Goal: Information Seeking & Learning: Learn about a topic

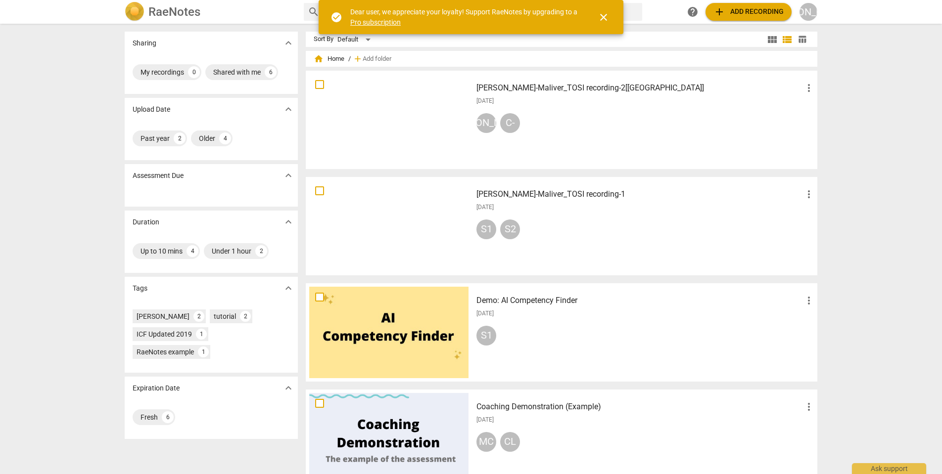
click at [388, 114] on div at bounding box center [388, 119] width 159 height 91
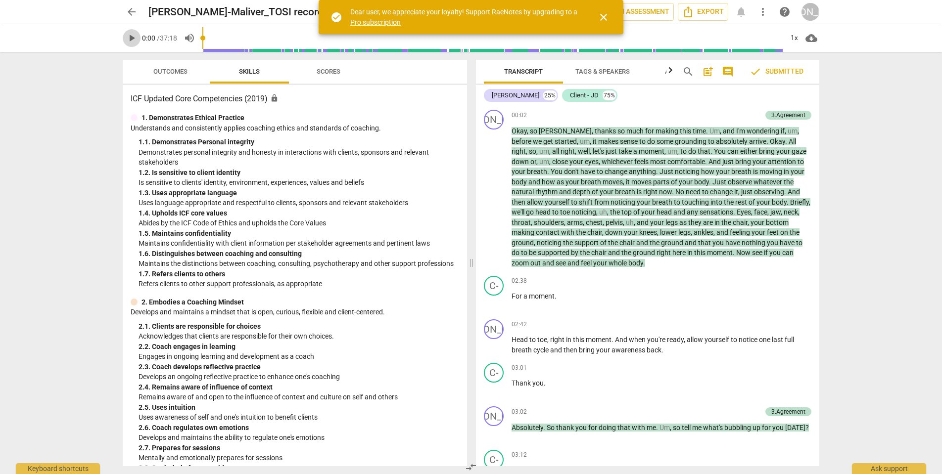
click at [132, 38] on span "play_arrow" at bounding box center [132, 38] width 12 height 12
click at [795, 39] on div "1x" at bounding box center [793, 38] width 19 height 16
drag, startPoint x: 605, startPoint y: 17, endPoint x: 653, endPoint y: 35, distance: 50.7
click at [606, 20] on span "close" at bounding box center [603, 17] width 12 height 12
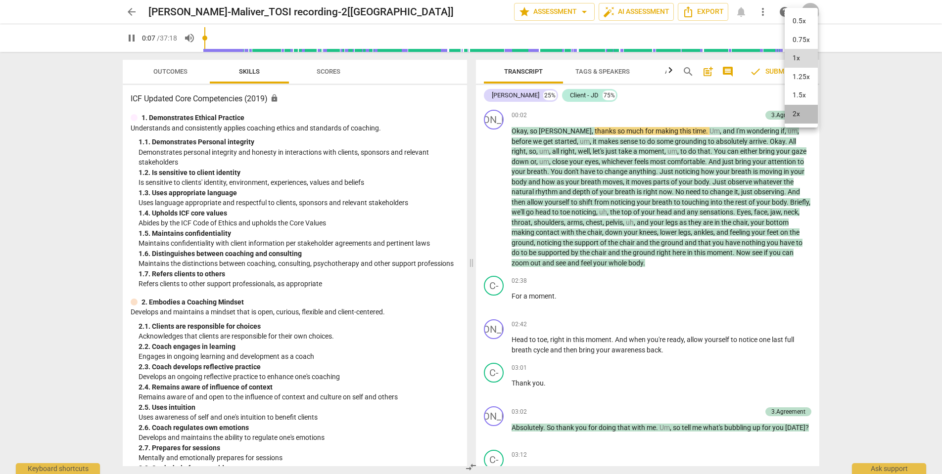
click at [803, 115] on li "2x" at bounding box center [800, 114] width 33 height 19
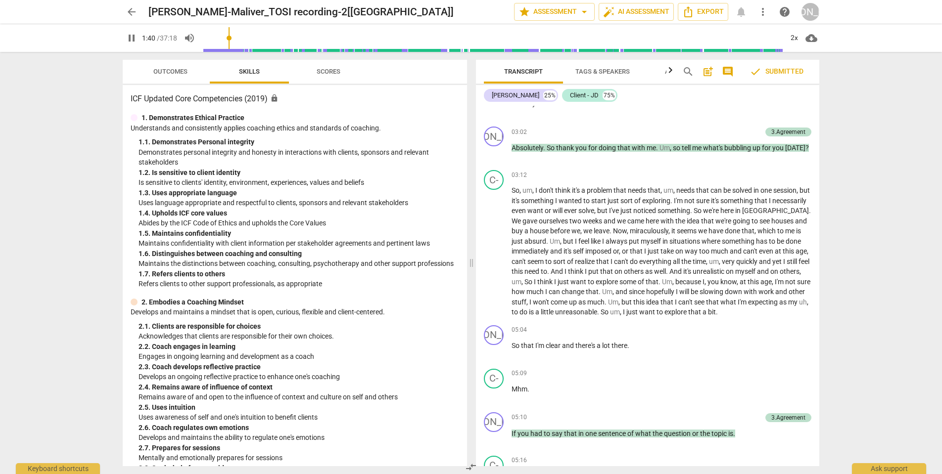
scroll to position [100, 0]
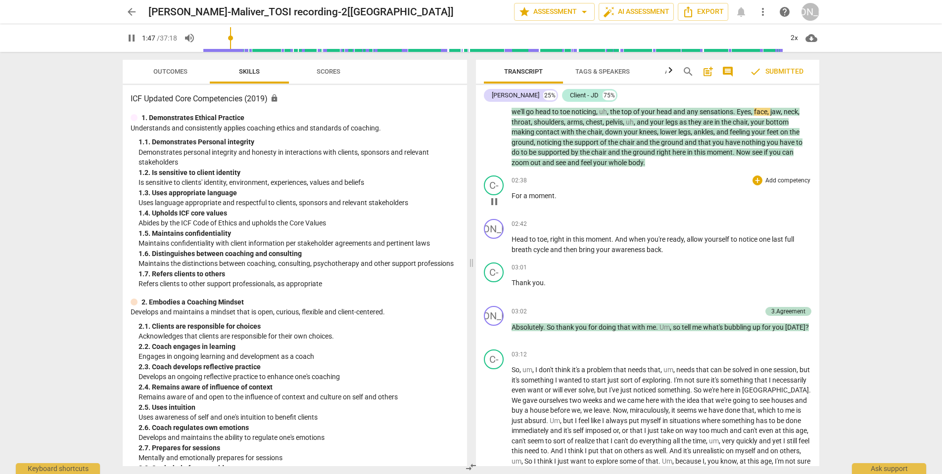
click at [495, 200] on span "pause" at bounding box center [494, 202] width 12 height 12
click at [495, 200] on span "play_arrow" at bounding box center [494, 202] width 12 height 12
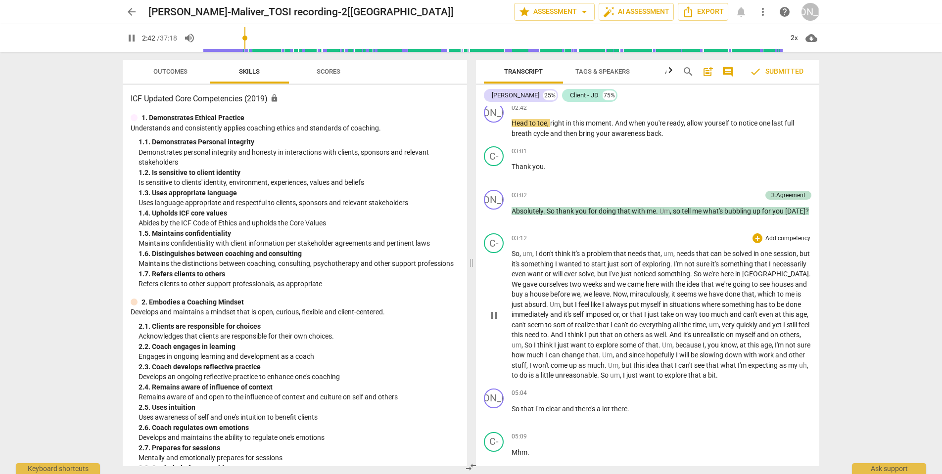
scroll to position [280, 0]
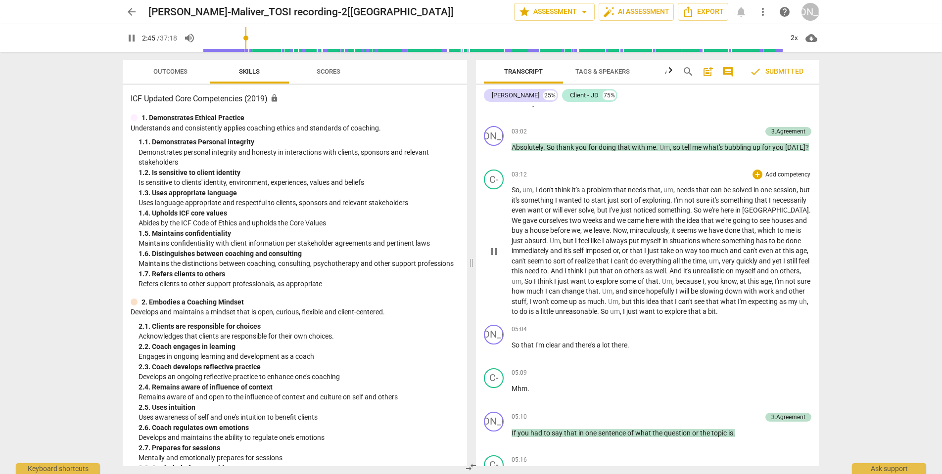
click at [494, 254] on span "pause" at bounding box center [494, 252] width 12 height 12
click at [496, 251] on span "play_arrow" at bounding box center [494, 252] width 12 height 12
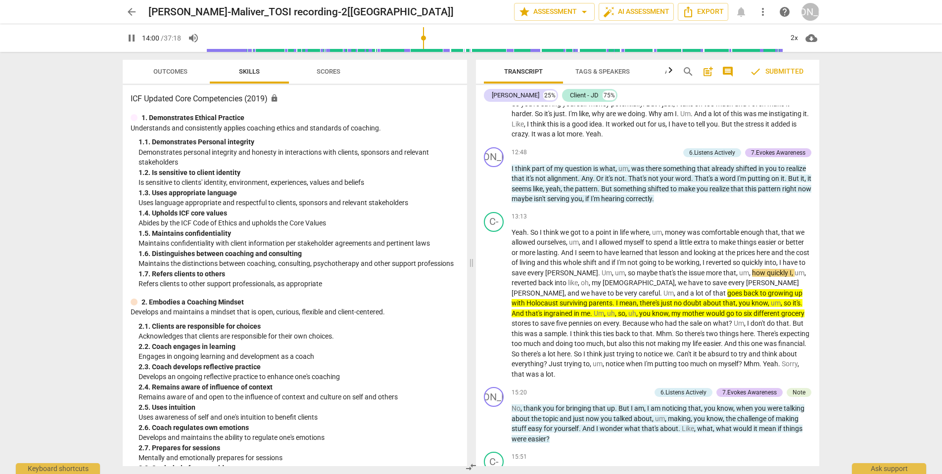
scroll to position [2190, 0]
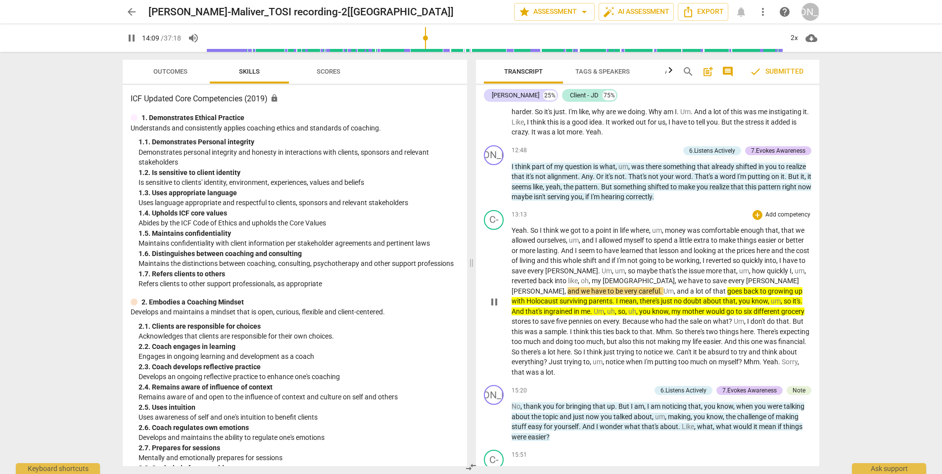
click at [738, 305] on span "you" at bounding box center [744, 301] width 13 height 8
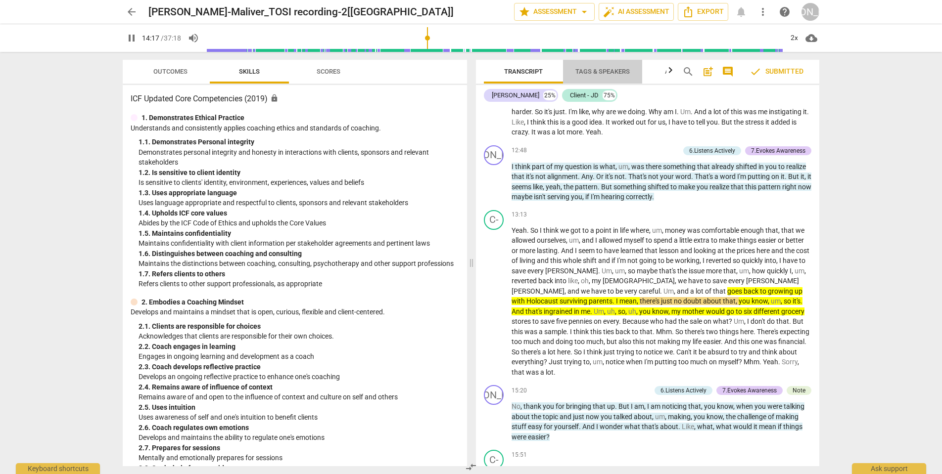
click at [589, 71] on span "Tags & Speakers" at bounding box center [602, 71] width 54 height 7
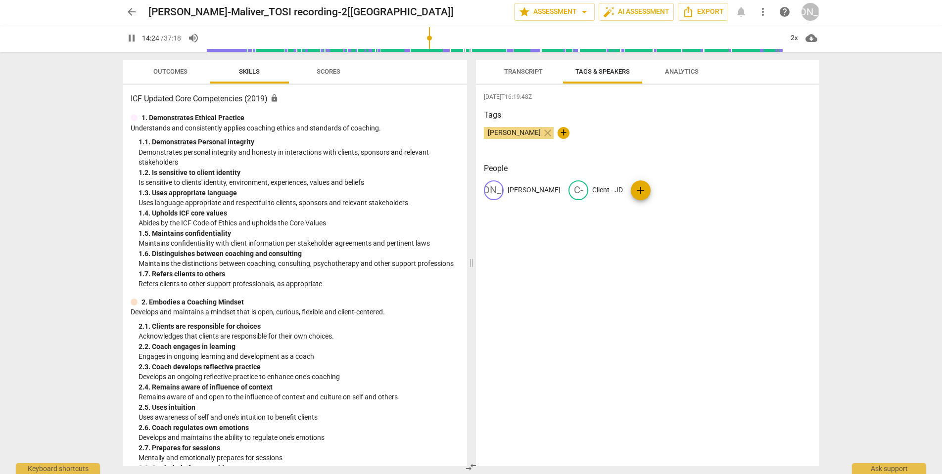
click at [512, 67] on span "Transcript" at bounding box center [523, 71] width 62 height 13
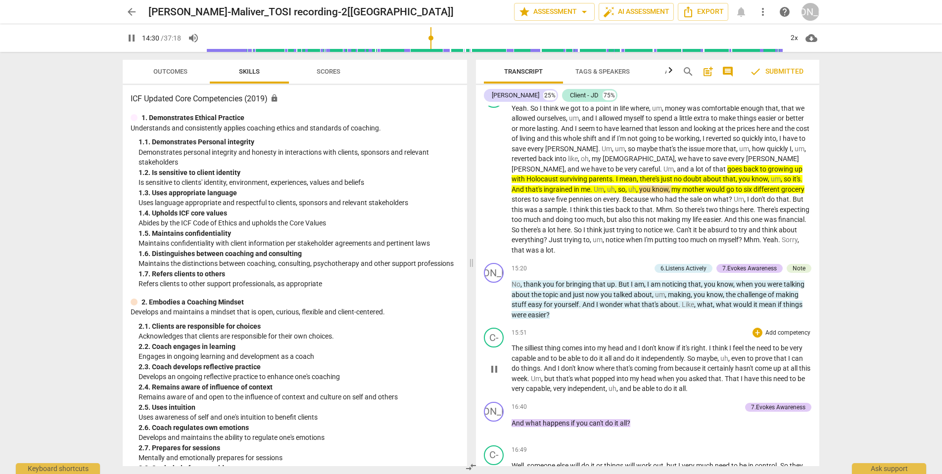
scroll to position [2254, 0]
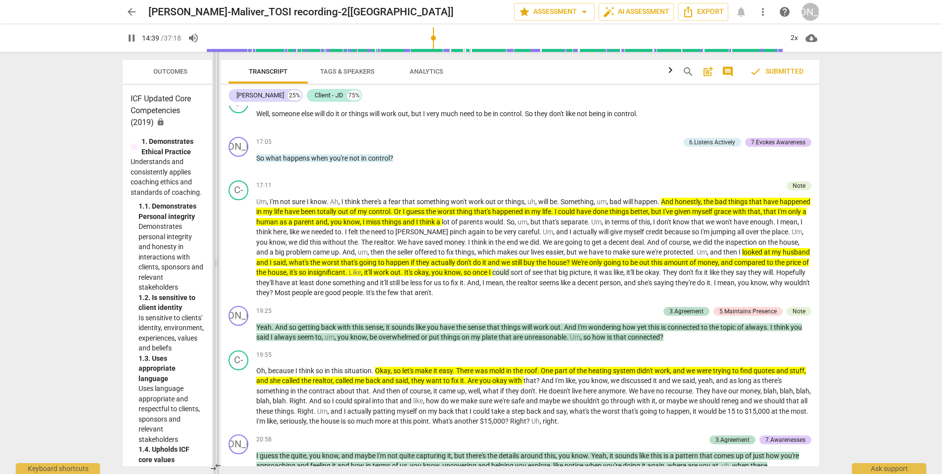
drag, startPoint x: 470, startPoint y: 264, endPoint x: 215, endPoint y: 261, distance: 255.2
click at [215, 261] on span at bounding box center [216, 263] width 6 height 422
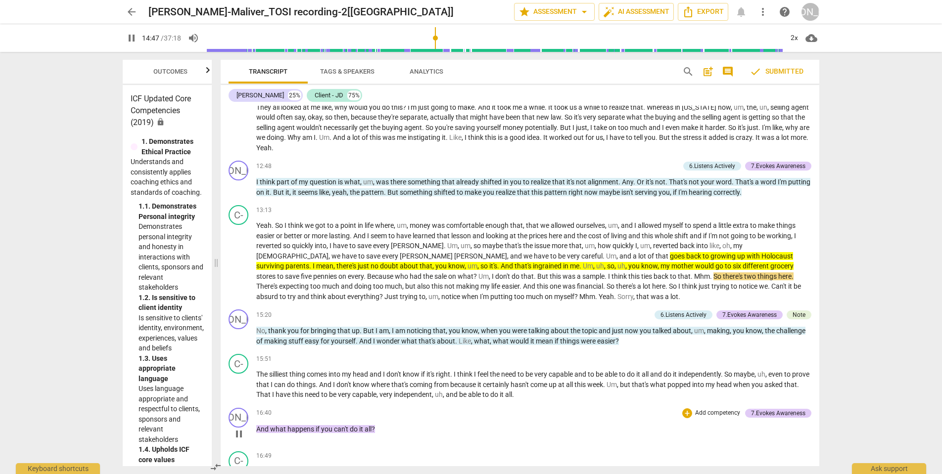
scroll to position [2000, 0]
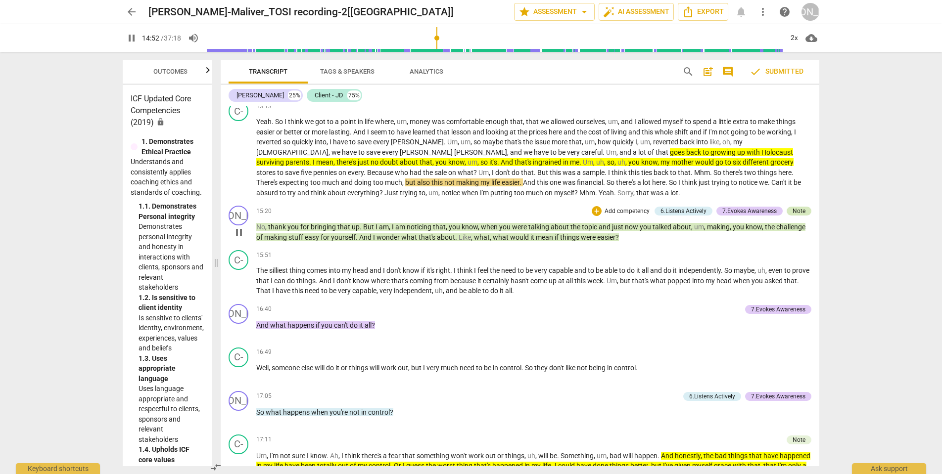
click at [794, 207] on div "Note" at bounding box center [798, 211] width 13 height 9
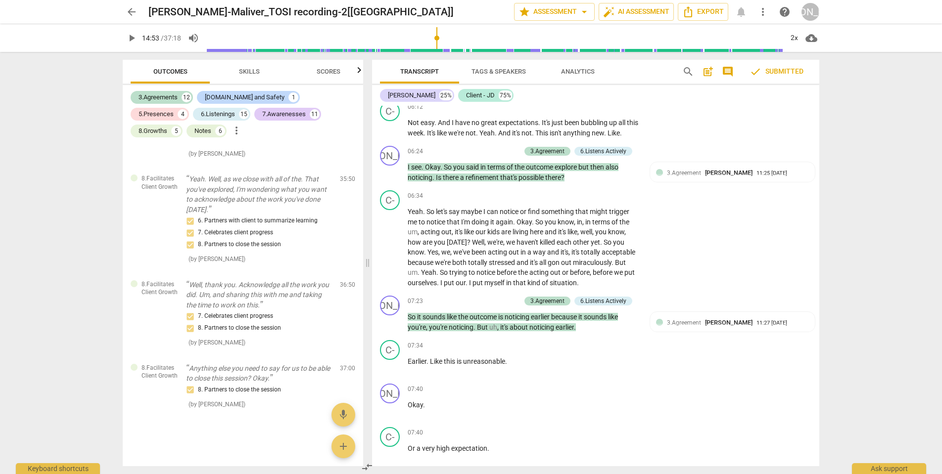
scroll to position [1046, 0]
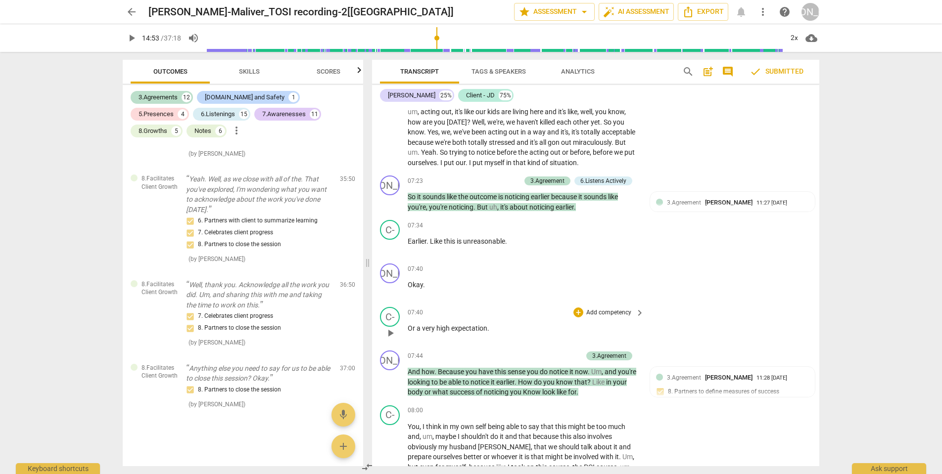
click at [703, 319] on div "C- play_arrow pause 07:40 + Add competency keyboard_arrow_right Or a very high …" at bounding box center [595, 325] width 447 height 44
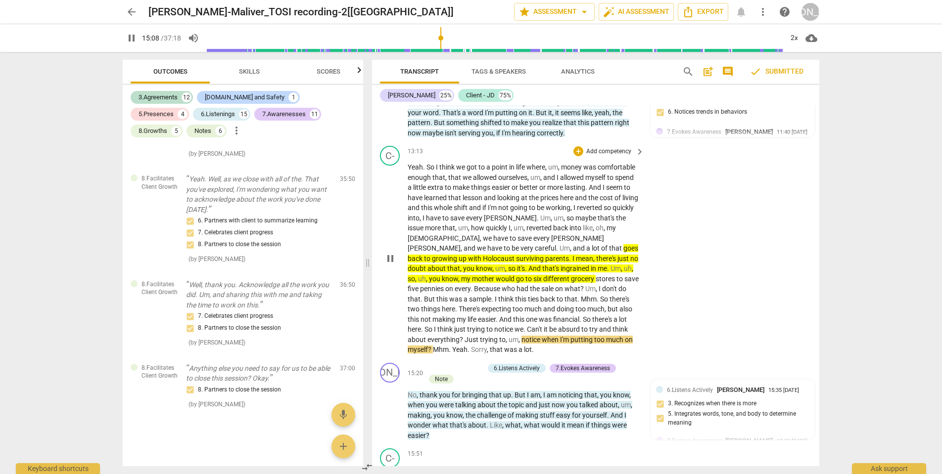
scroll to position [2488, 0]
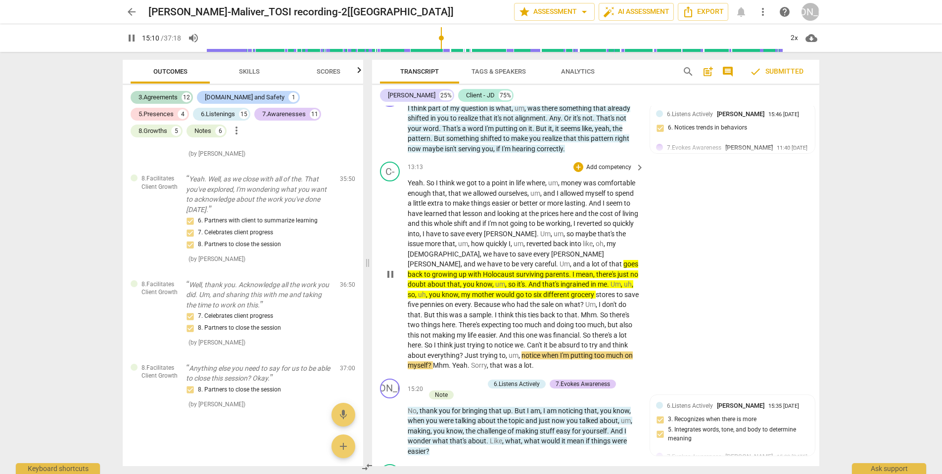
click at [447, 284] on span "about" at bounding box center [437, 284] width 20 height 8
click at [710, 291] on div "C- play_arrow pause 13:13 + Add competency keyboard_arrow_right Yeah . So I thi…" at bounding box center [595, 266] width 447 height 217
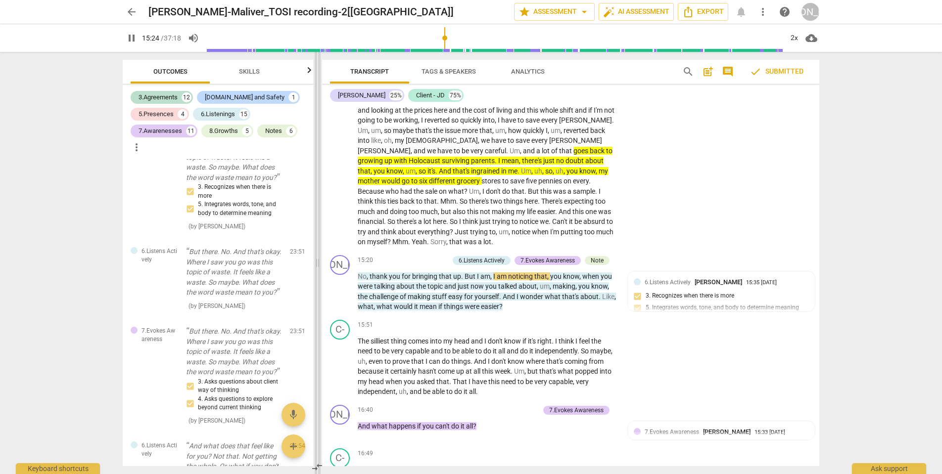
drag, startPoint x: 368, startPoint y: 264, endPoint x: 318, endPoint y: 256, distance: 50.5
click at [318, 256] on span at bounding box center [318, 263] width 6 height 422
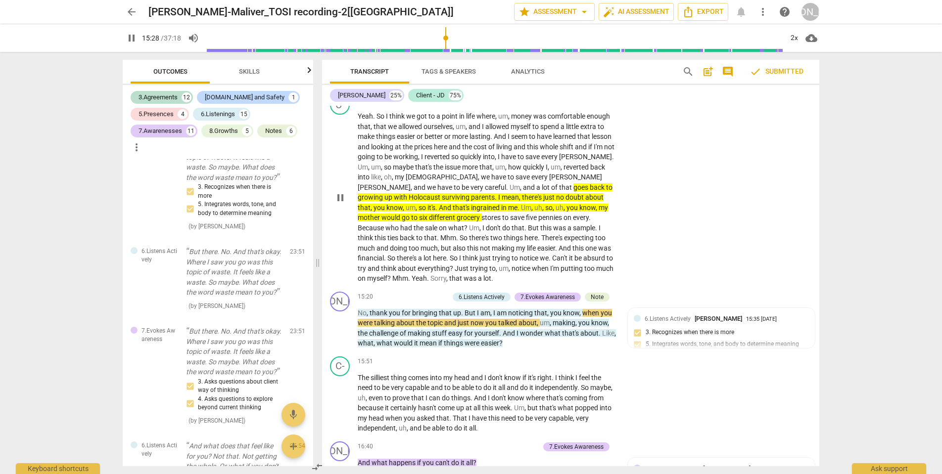
scroll to position [2413, 0]
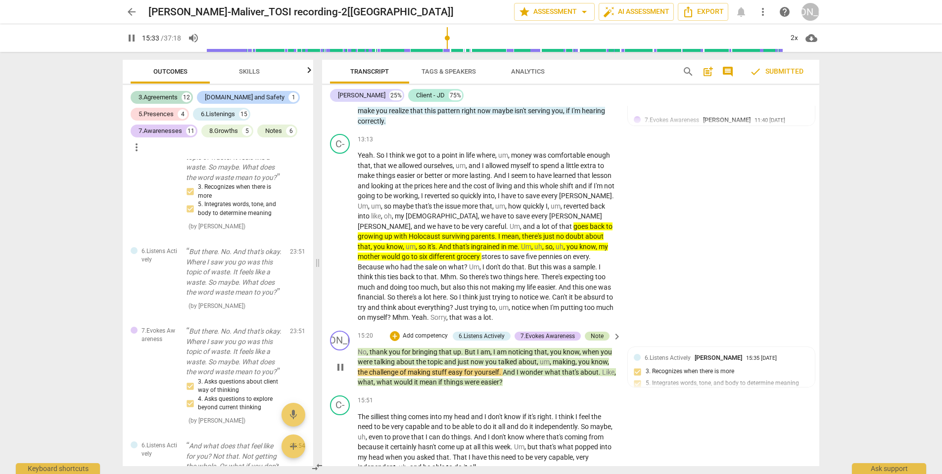
click at [596, 332] on div "Note" at bounding box center [597, 336] width 13 height 9
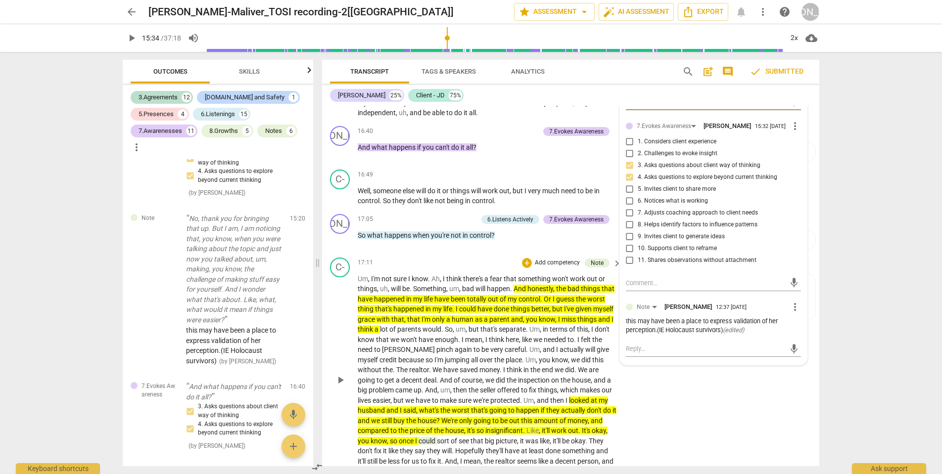
scroll to position [2769, 0]
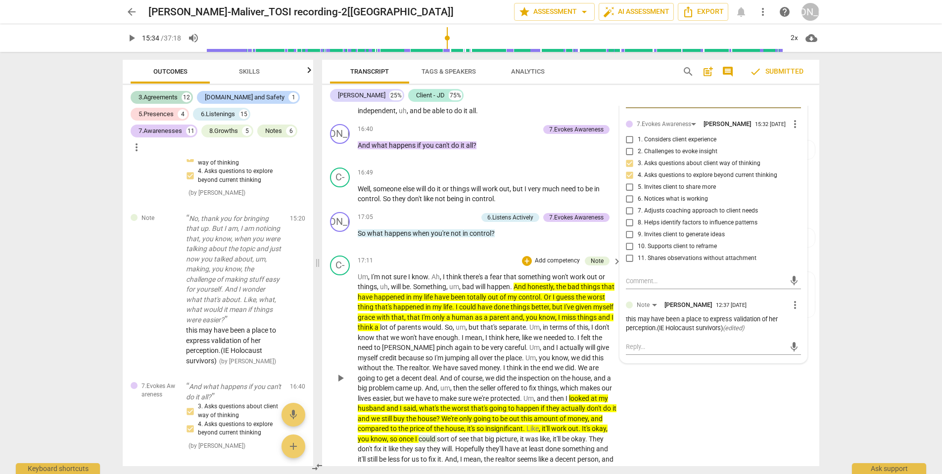
click at [544, 327] on p "Um , I'm not sure I know . Ah , I think there's a fear that something won't wor…" at bounding box center [487, 378] width 259 height 213
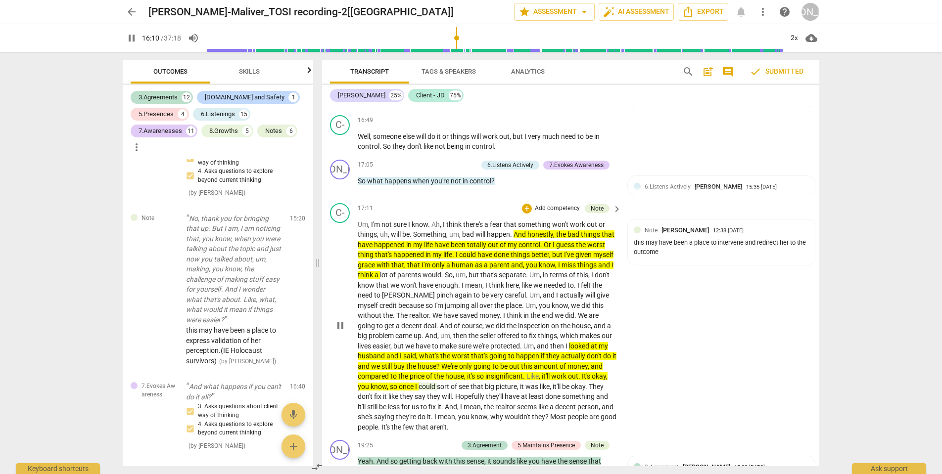
scroll to position [2826, 0]
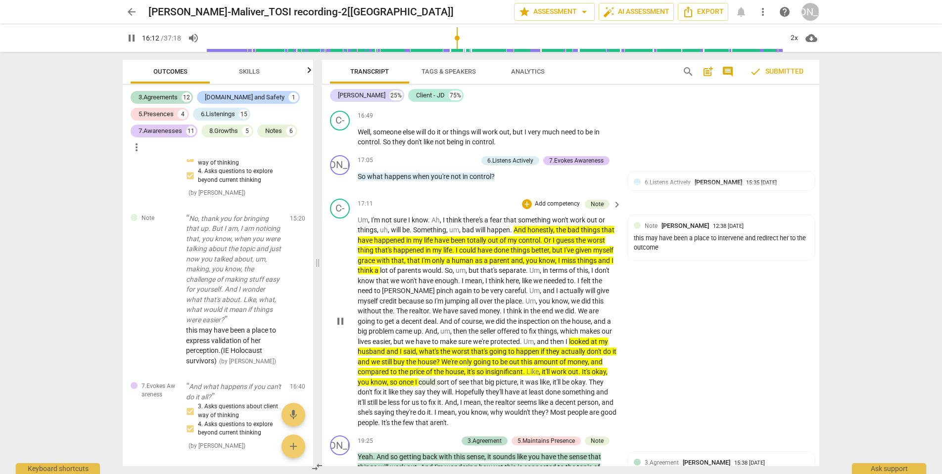
click at [552, 358] on span "amount" at bounding box center [547, 362] width 26 height 8
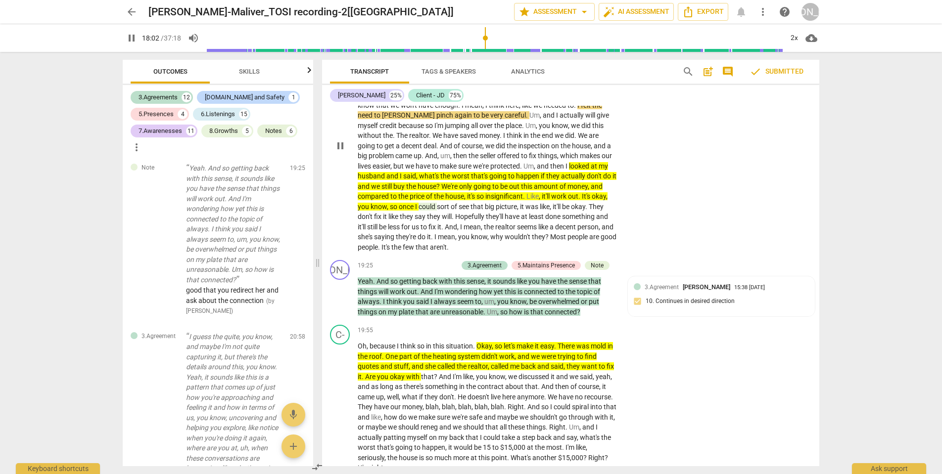
scroll to position [3064, 0]
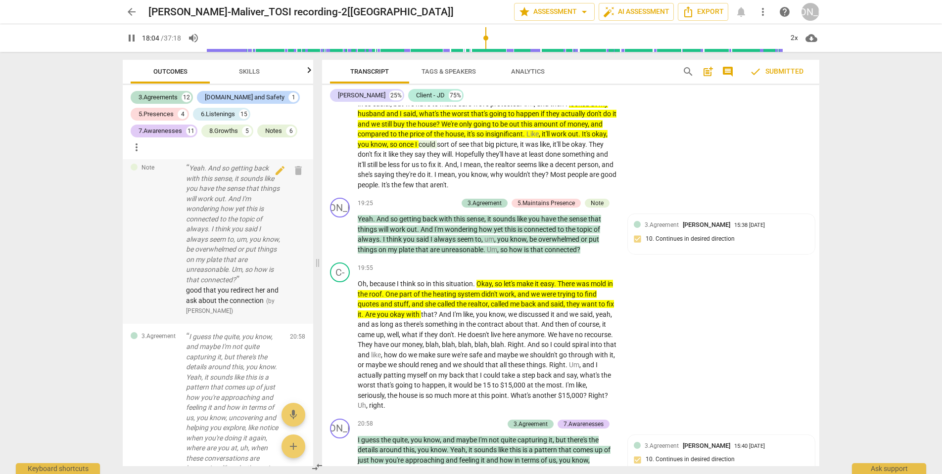
click at [249, 285] on p "Yeah. And so getting back with this sense, it sounds like you have the sense th…" at bounding box center [234, 224] width 96 height 122
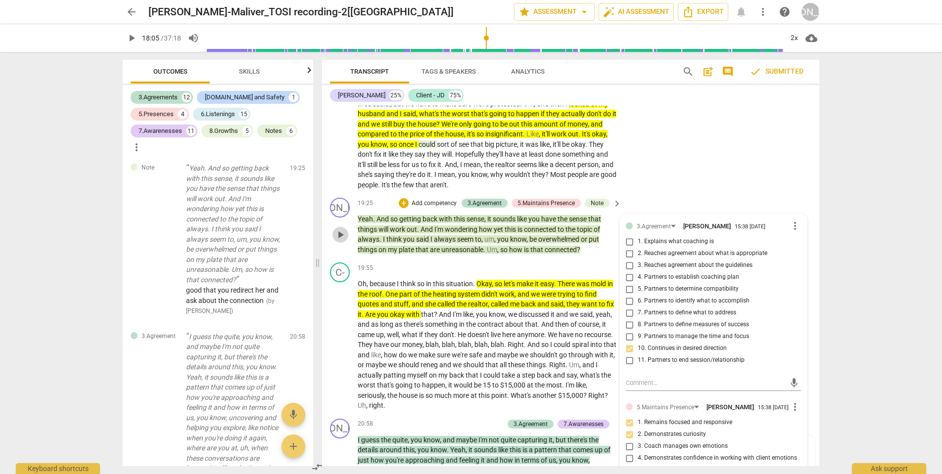
click at [342, 229] on span "play_arrow" at bounding box center [340, 235] width 12 height 12
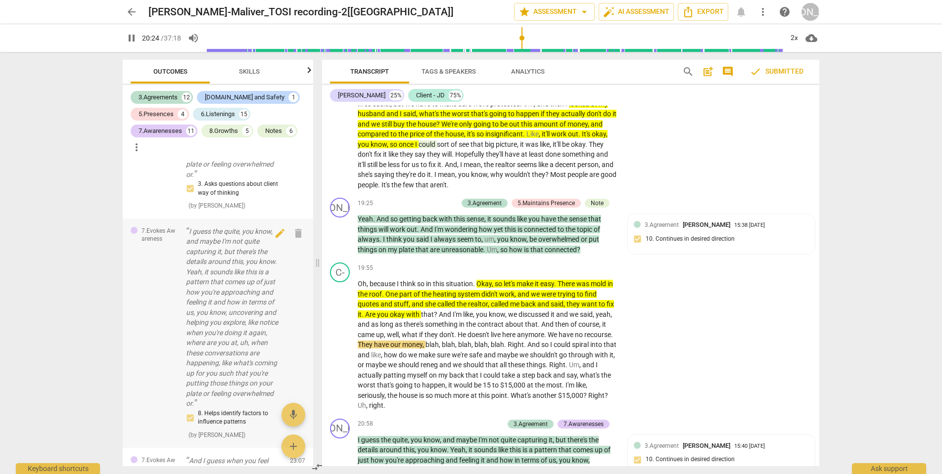
scroll to position [4156, 0]
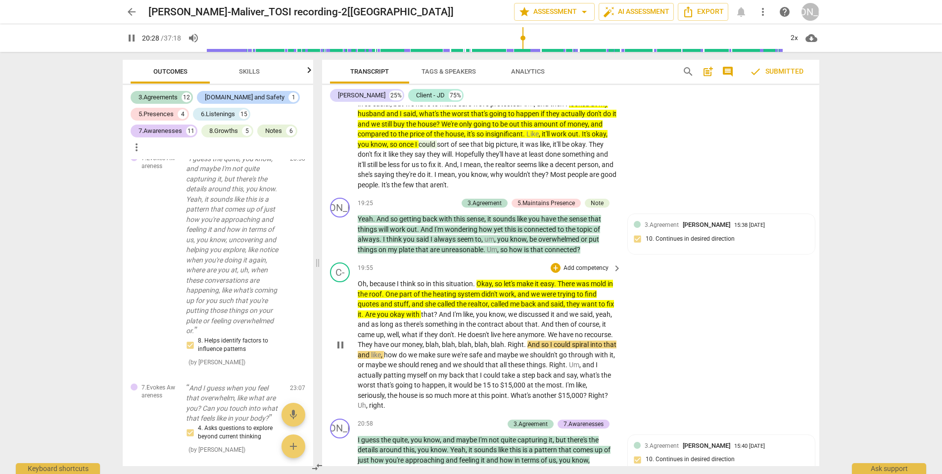
click at [498, 290] on span "didn't" at bounding box center [490, 294] width 18 height 8
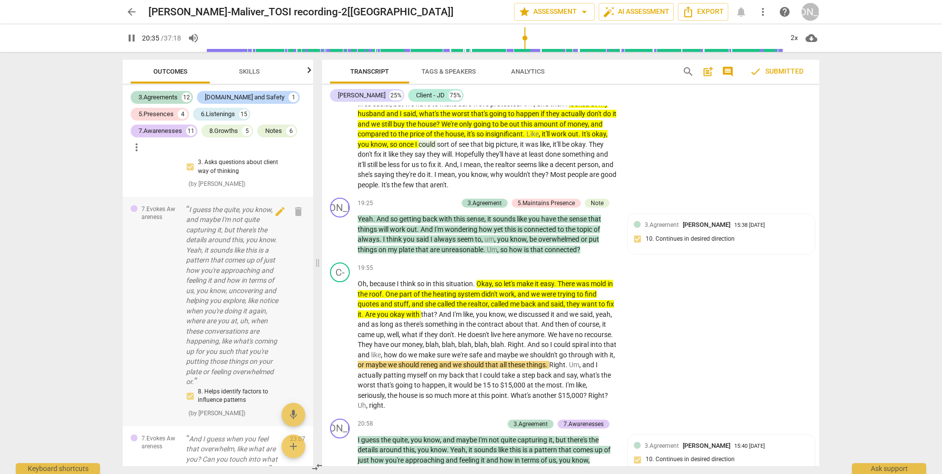
scroll to position [4022, 0]
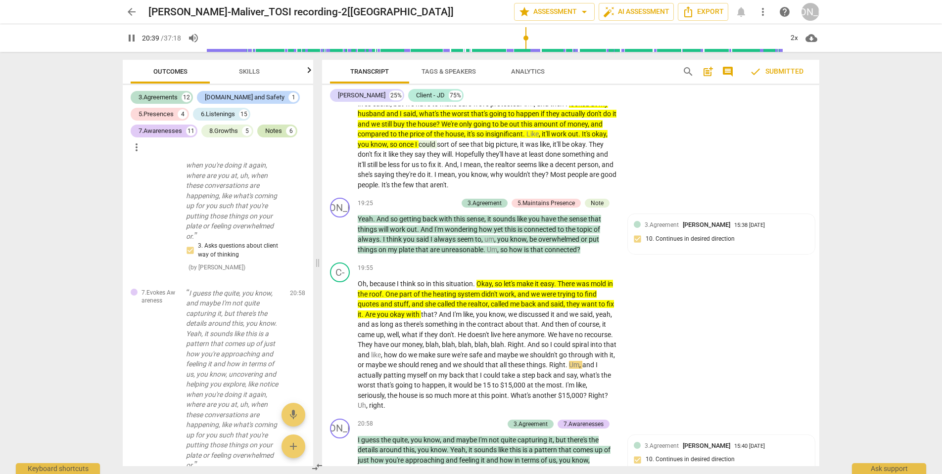
click at [278, 131] on div "Notes" at bounding box center [273, 131] width 17 height 10
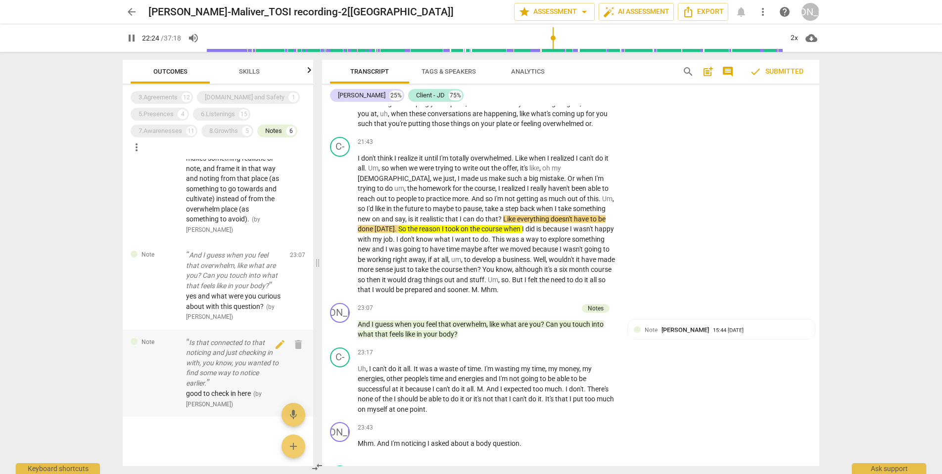
scroll to position [590, 0]
click at [220, 389] on p "Is that connected to that noticing and just checking in with, you know, you wan…" at bounding box center [234, 363] width 96 height 51
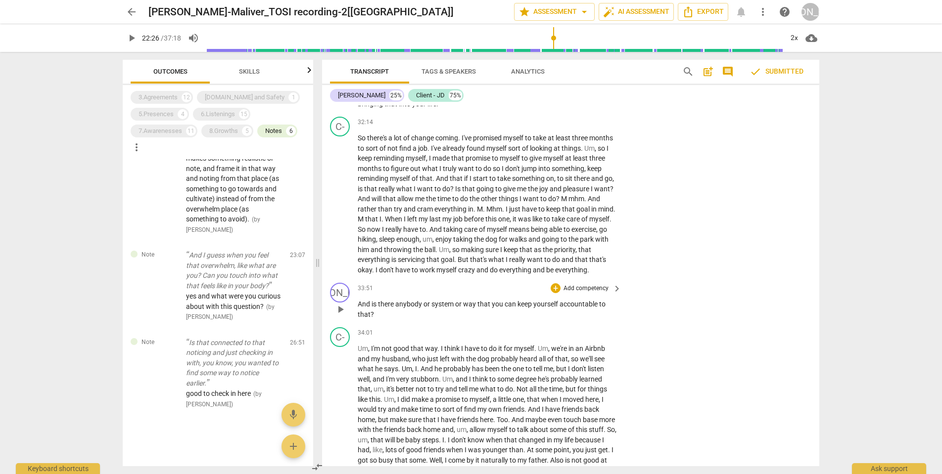
scroll to position [5071, 0]
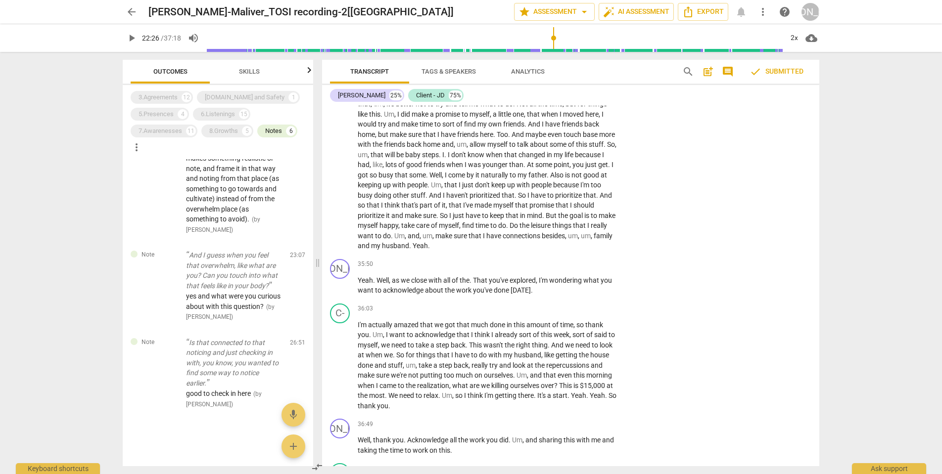
click at [248, 70] on span "Skills" at bounding box center [249, 71] width 21 height 7
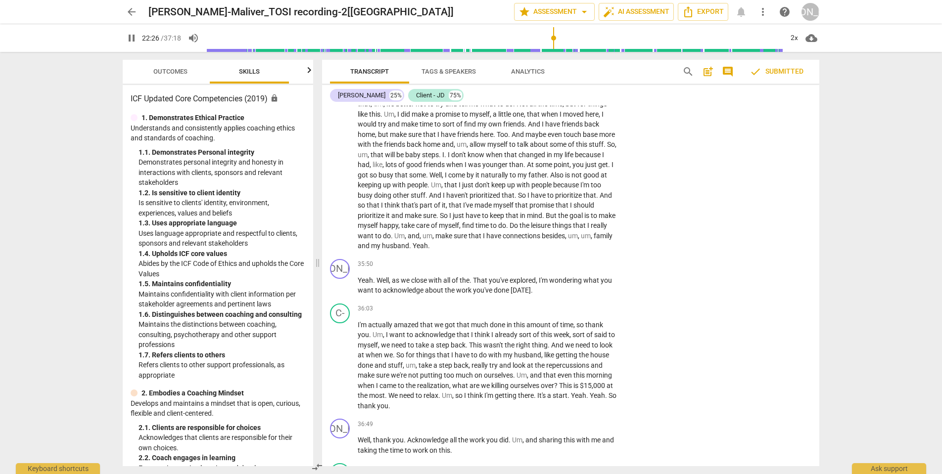
scroll to position [3483, 0]
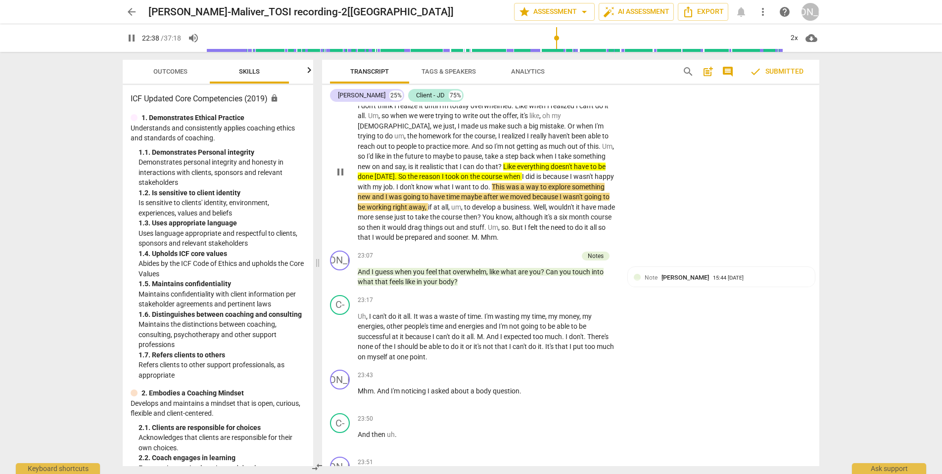
click at [338, 166] on span "pause" at bounding box center [340, 172] width 12 height 12
type input "1359"
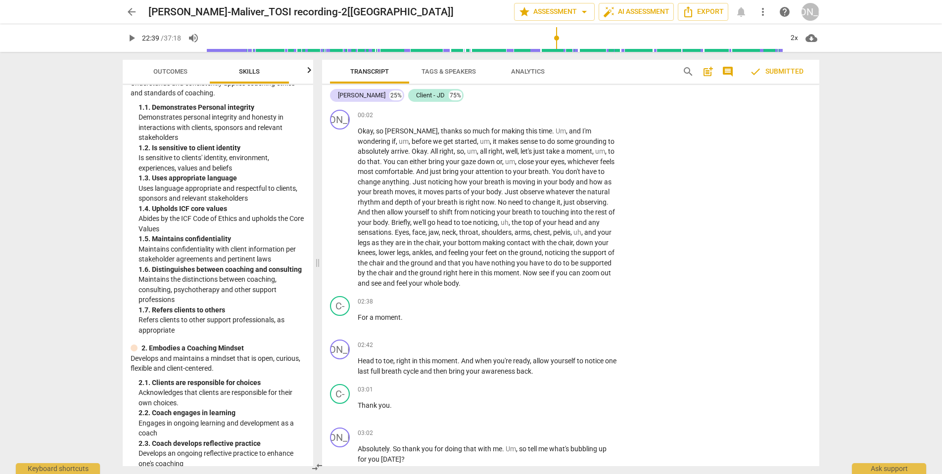
scroll to position [47, 0]
